Goal: Task Accomplishment & Management: Manage account settings

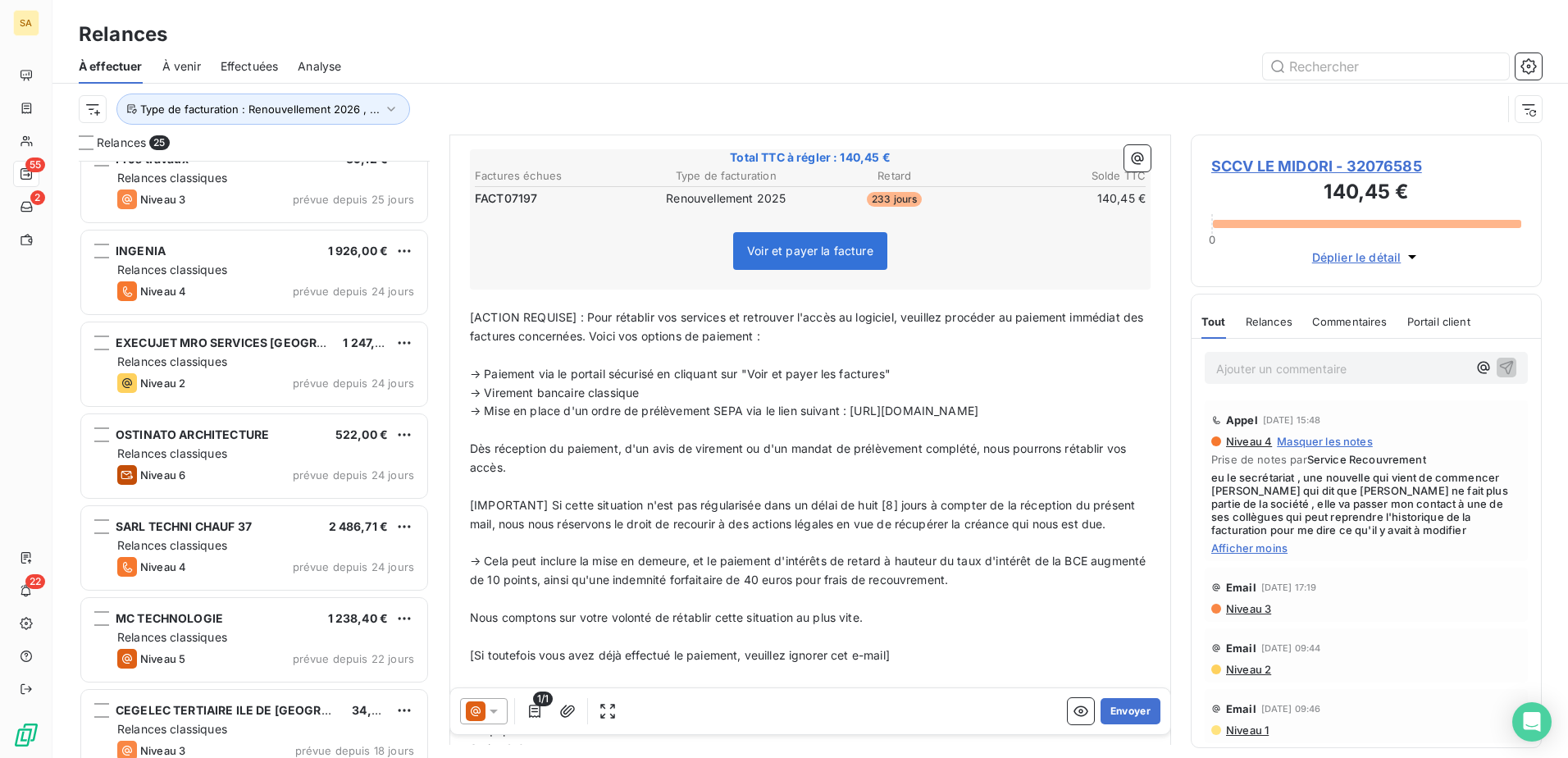
scroll to position [739, 0]
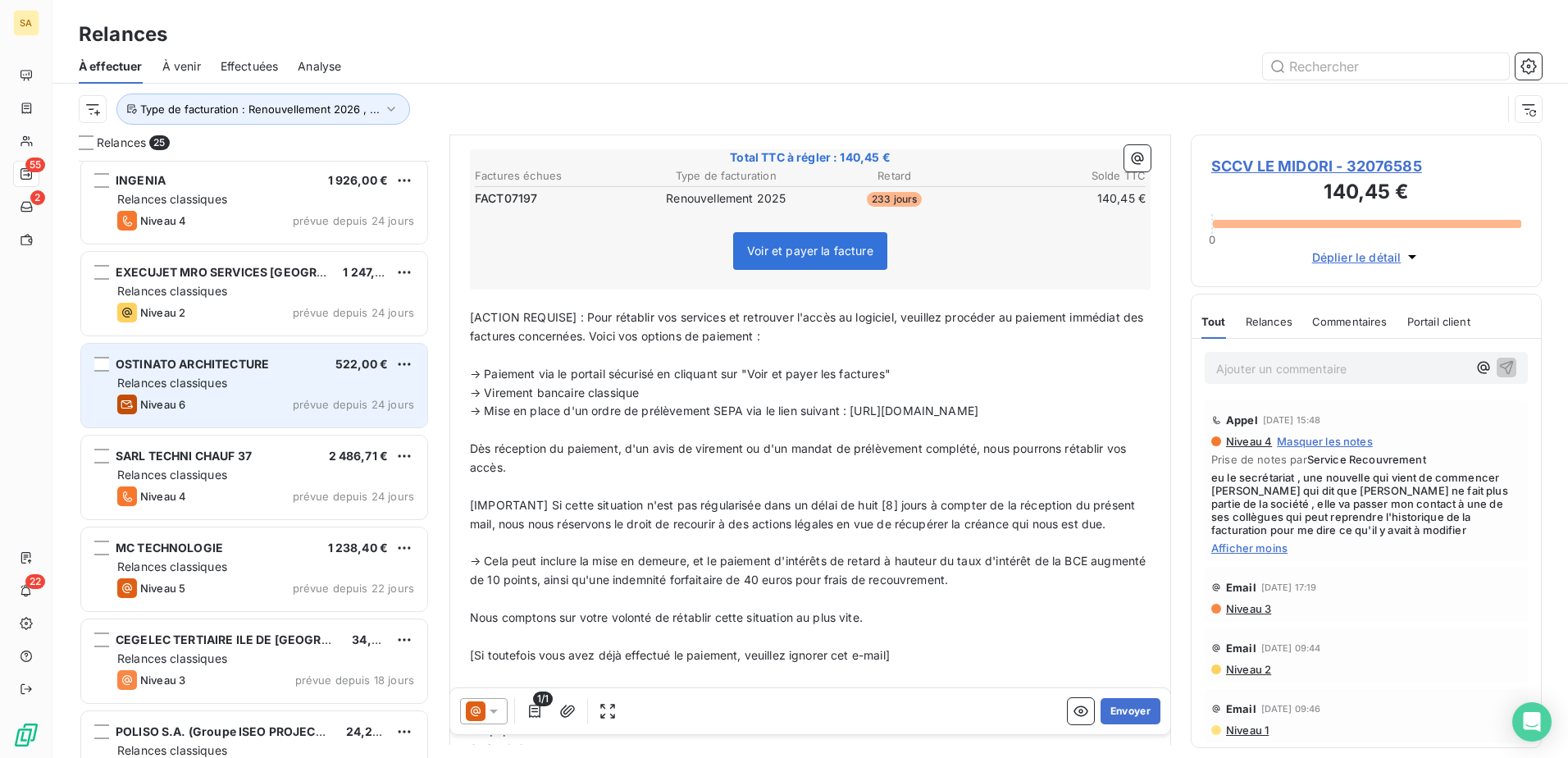
click at [235, 392] on div "OSTINATO ARCHITECTURE 522,00 € Relances classiques Niveau 6 prévue depuis 24 jo…" at bounding box center [254, 385] width 346 height 84
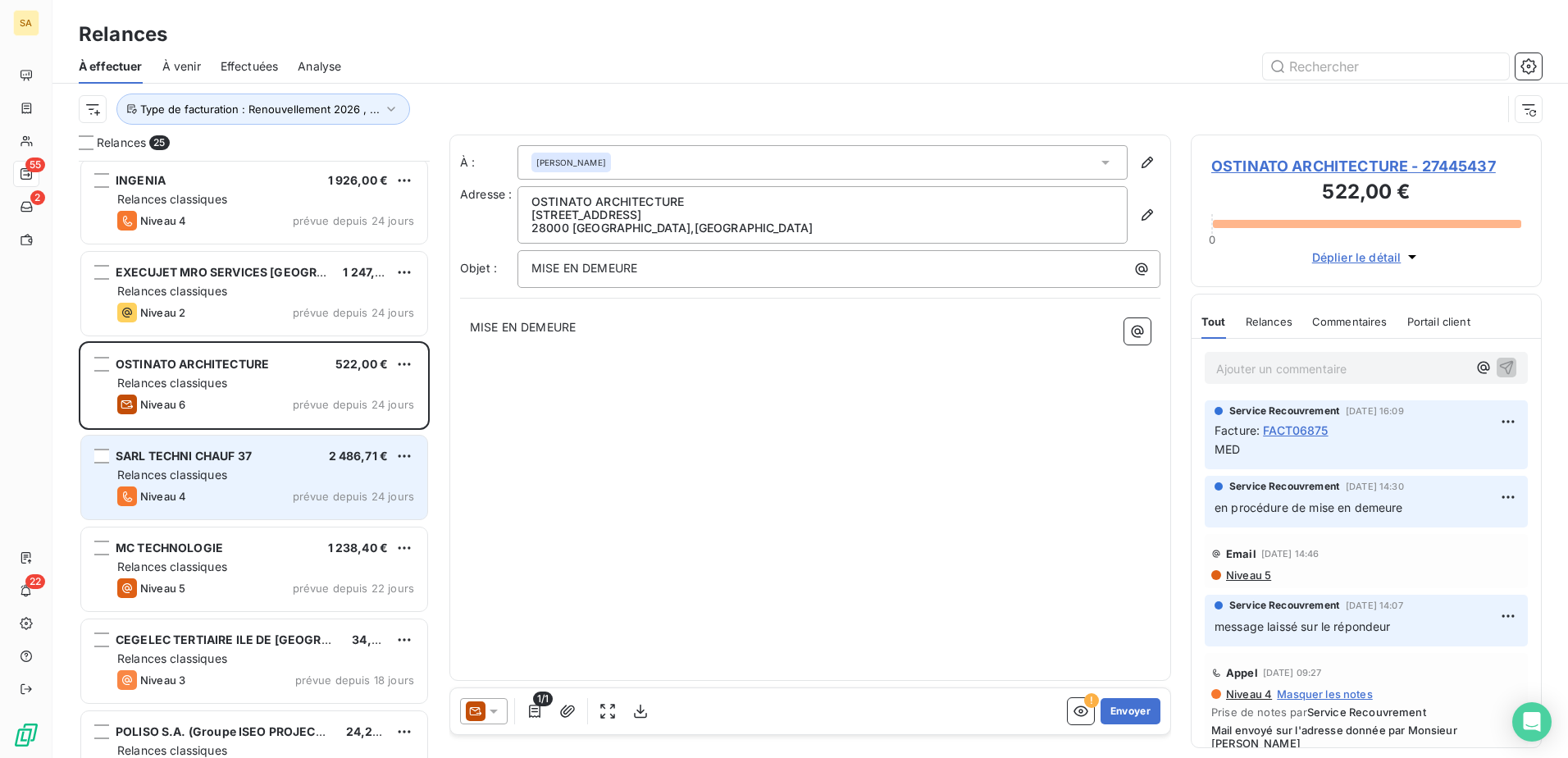
click at [234, 462] on div "SARL TECHNI CHAUF 37" at bounding box center [183, 455] width 136 height 16
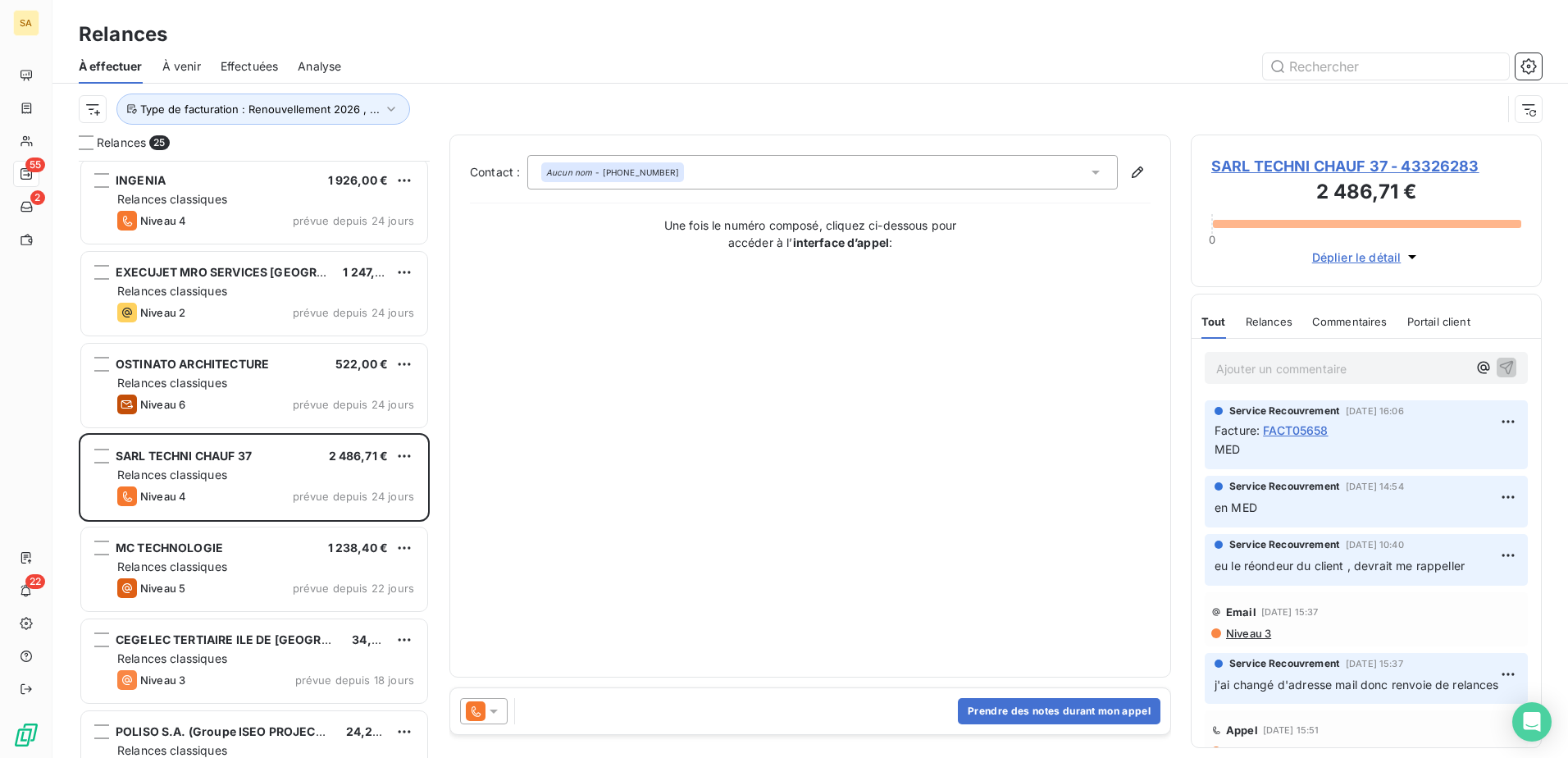
click at [1243, 368] on p "Ajouter un commentaire ﻿" at bounding box center [1341, 368] width 251 height 20
click at [1363, 366] on span "le client s'oppose au réglement" at bounding box center [1302, 367] width 172 height 14
click at [1505, 367] on div "le client s'oppose au règlement" at bounding box center [1366, 367] width 323 height 30
click at [1499, 365] on icon "button" at bounding box center [1506, 366] width 16 height 16
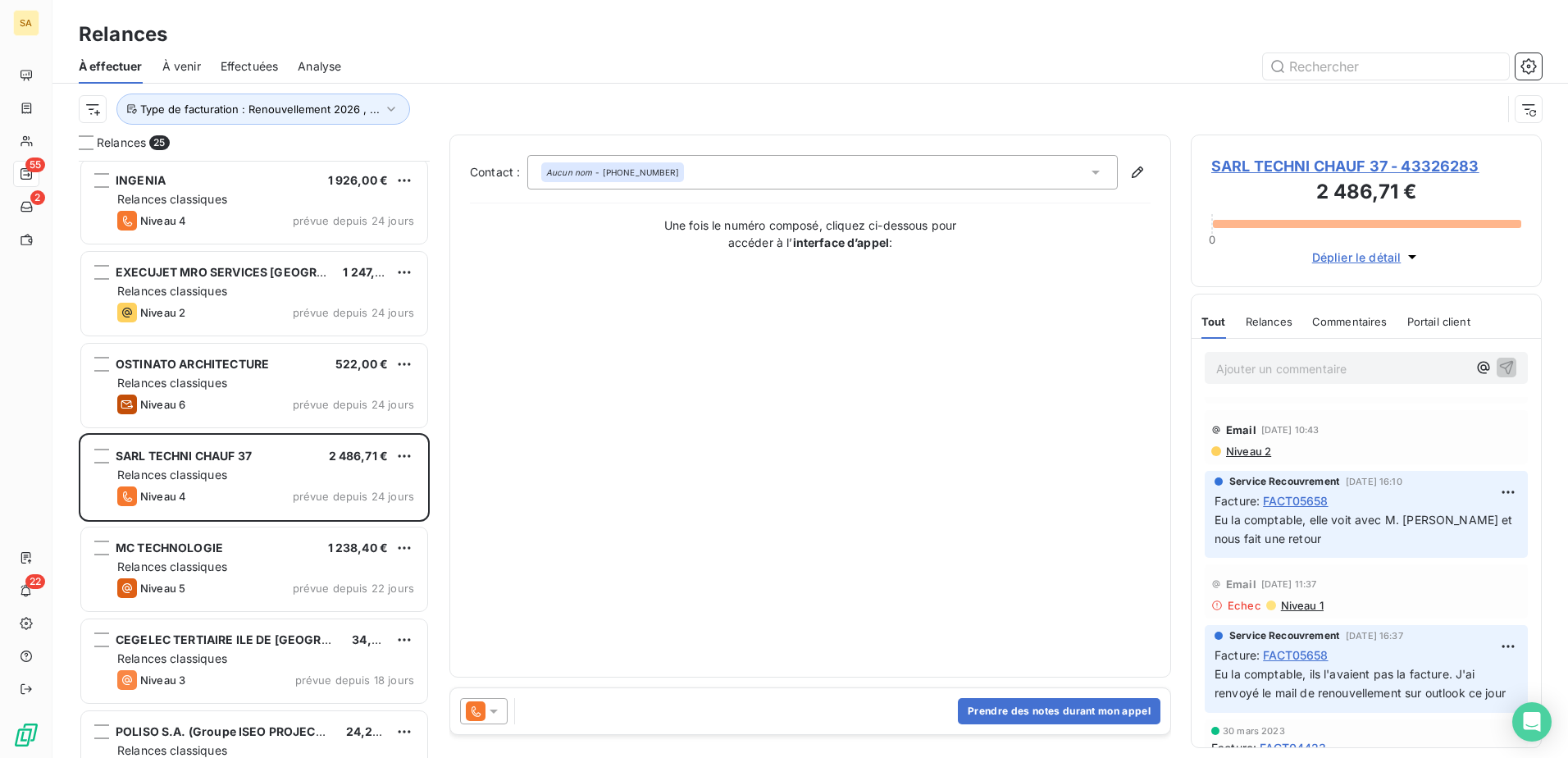
scroll to position [898, 0]
